Goal: Transaction & Acquisition: Register for event/course

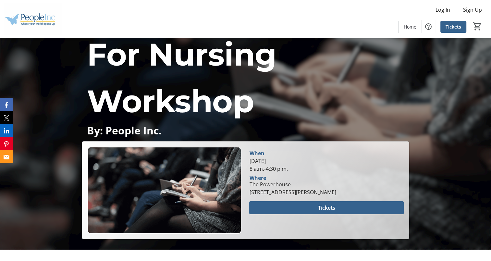
scroll to position [65, 0]
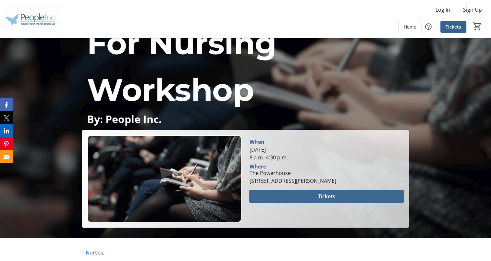
click at [270, 197] on span at bounding box center [326, 196] width 154 height 16
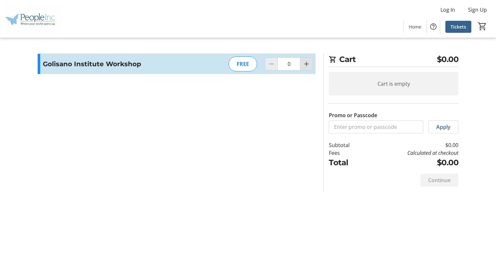
click at [305, 67] on span "Increment by one" at bounding box center [306, 64] width 12 height 12
type input "1"
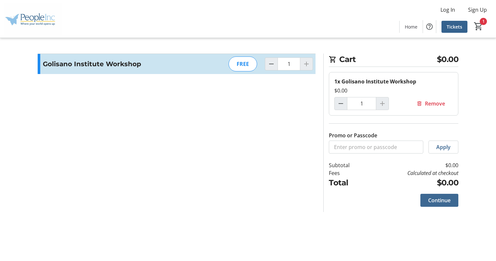
click at [442, 202] on span "Continue" at bounding box center [439, 200] width 22 height 8
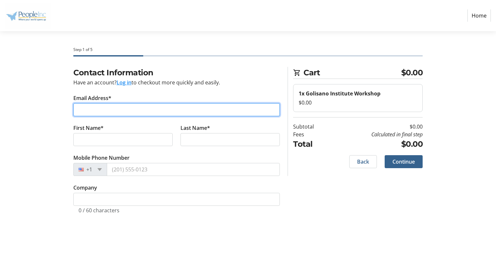
click at [192, 109] on input "Email Address*" at bounding box center [176, 109] width 206 height 13
type input "[PERSON_NAME][EMAIL_ADDRESS][PERSON_NAME][DOMAIN_NAME]"
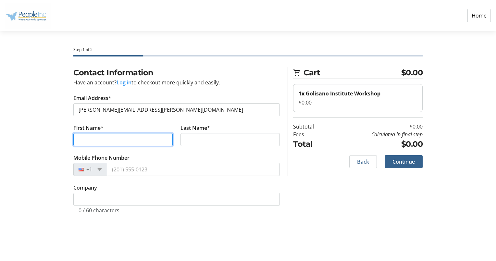
type input "NURSING"
type input "[PERSON_NAME]"
click at [118, 140] on input "NURSING" at bounding box center [122, 139] width 99 height 13
type input "N"
type input "[PERSON_NAME]"
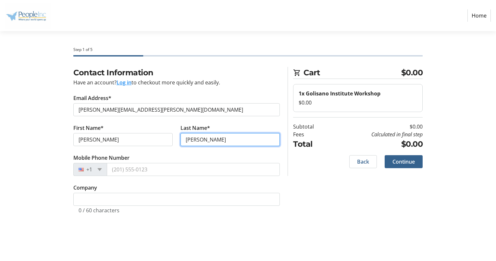
click at [202, 140] on input "[PERSON_NAME]" at bounding box center [229, 139] width 99 height 13
click at [210, 139] on input "[PERSON_NAME]" at bounding box center [229, 139] width 99 height 13
type input "[PERSON_NAME]"
click at [291, 223] on div "Contact Information Have an account? Log in to checkout more quickly and easily…" at bounding box center [248, 148] width 428 height 162
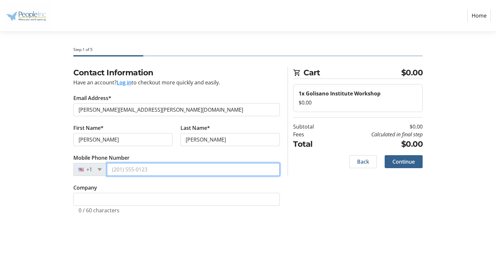
click at [123, 169] on input "Mobile Phone Number" at bounding box center [193, 169] width 173 height 13
type input "[PHONE_NUMBER]"
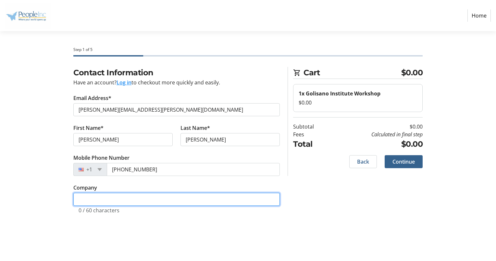
click at [98, 203] on input "Company" at bounding box center [176, 199] width 206 height 13
type input "People Inc"
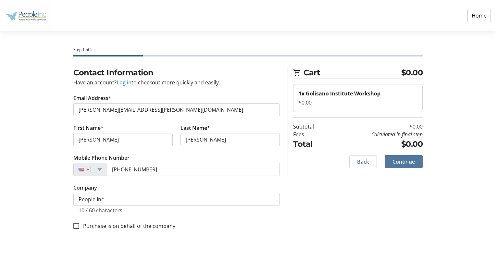
click at [397, 163] on span "Continue" at bounding box center [403, 162] width 22 height 8
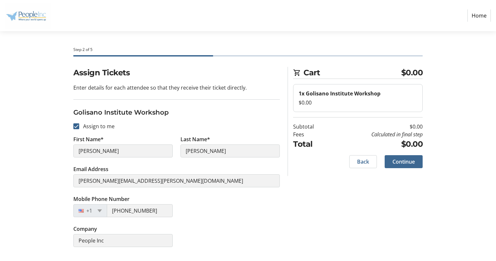
click at [397, 164] on span "Continue" at bounding box center [403, 162] width 22 height 8
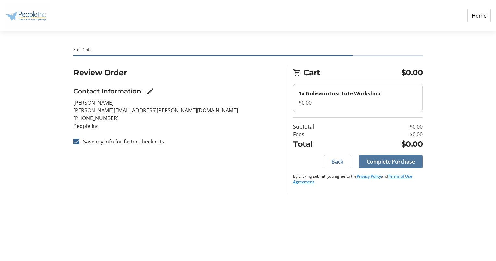
click at [399, 158] on span "Complete Purchase" at bounding box center [391, 162] width 48 height 8
